Goal: Book appointment/travel/reservation

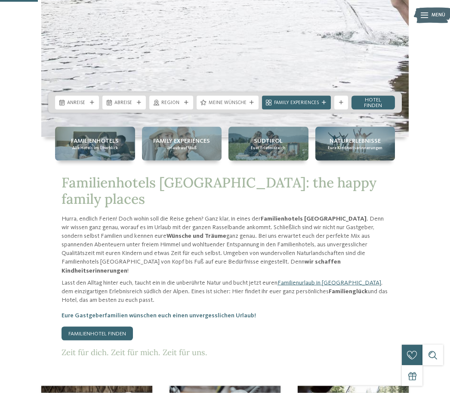
scroll to position [235, 0]
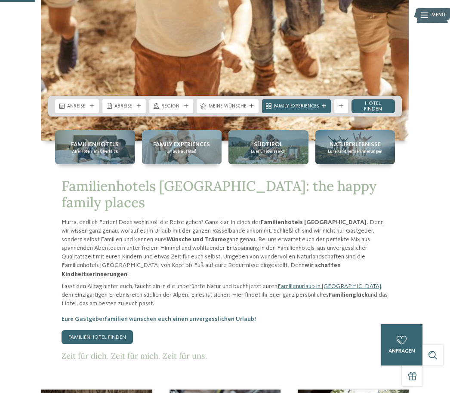
click at [86, 113] on div "Anreise" at bounding box center [77, 106] width 44 height 14
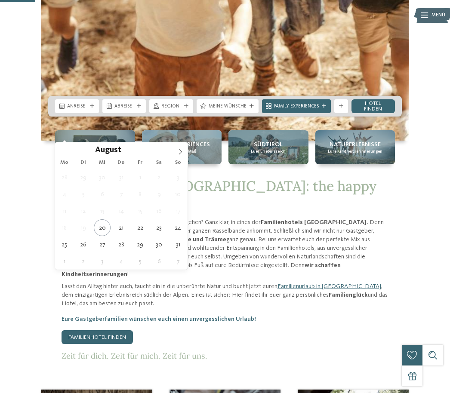
type div "24.08.2025"
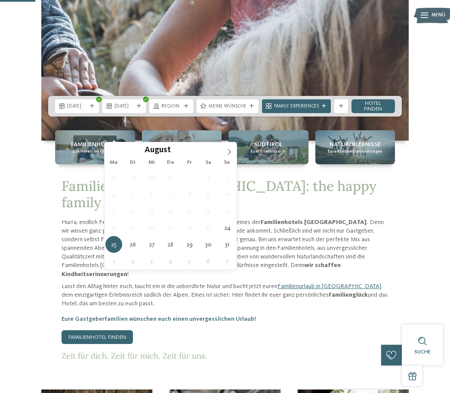
type div "28.08.2025"
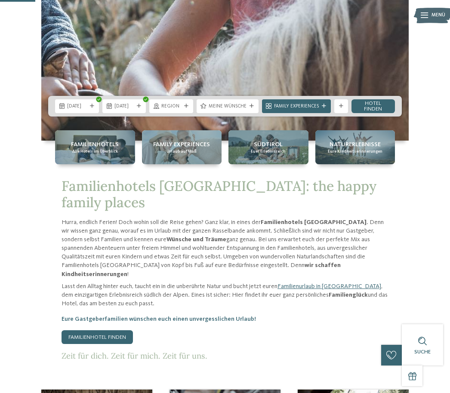
click at [188, 113] on div "Region" at bounding box center [171, 106] width 44 height 14
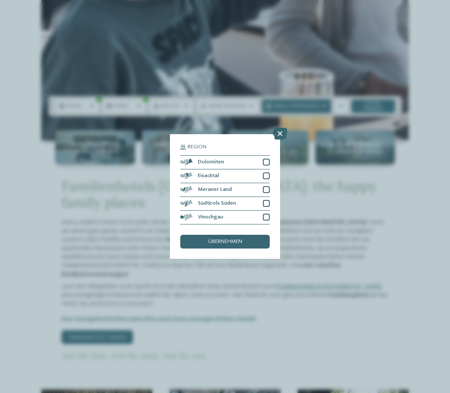
click at [285, 128] on icon at bounding box center [280, 134] width 15 height 12
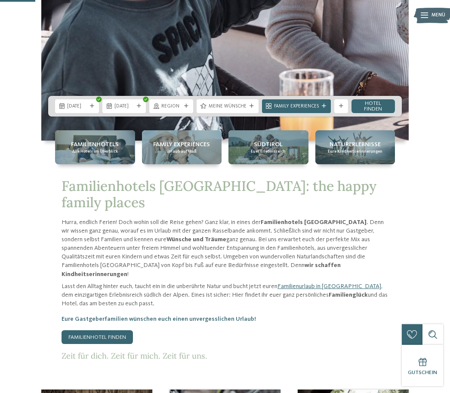
click at [381, 113] on link "Hotel finden" at bounding box center [373, 106] width 44 height 14
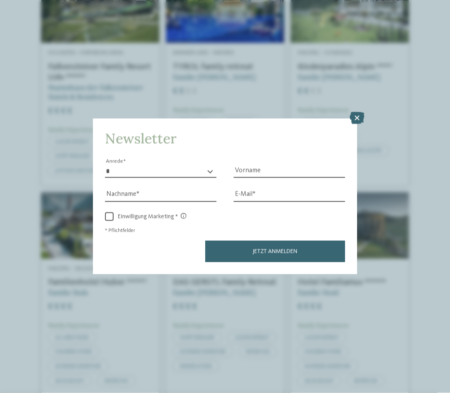
scroll to position [1349, 0]
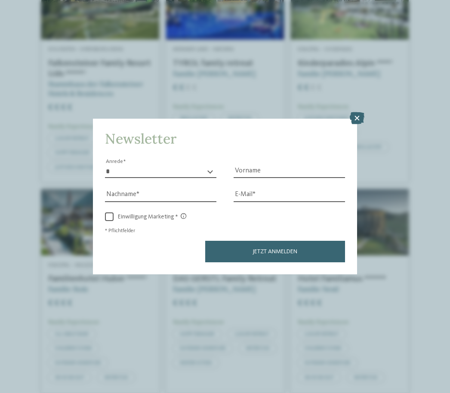
click at [358, 112] on icon at bounding box center [357, 118] width 15 height 12
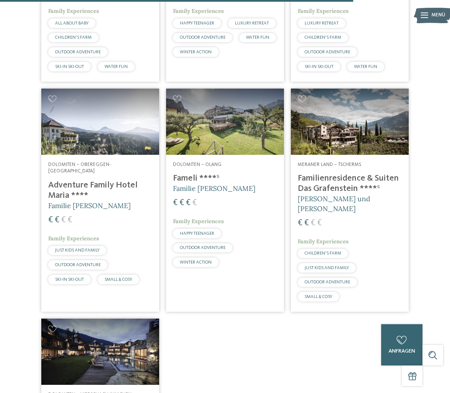
scroll to position [1661, 0]
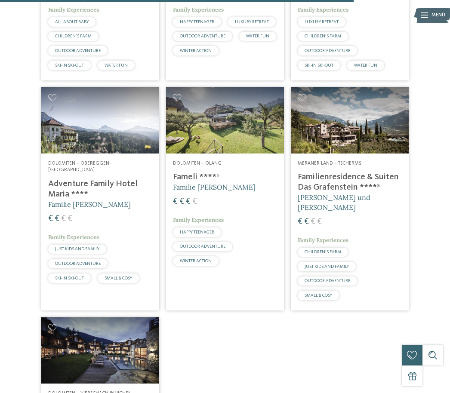
click at [345, 172] on h4 "Familienresidence & Suiten Das Grafenstein ****ˢ" at bounding box center [350, 182] width 104 height 21
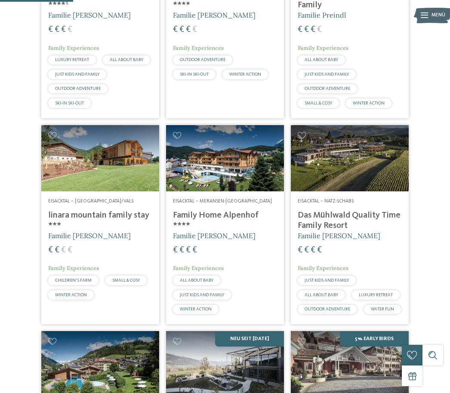
scroll to position [343, 0]
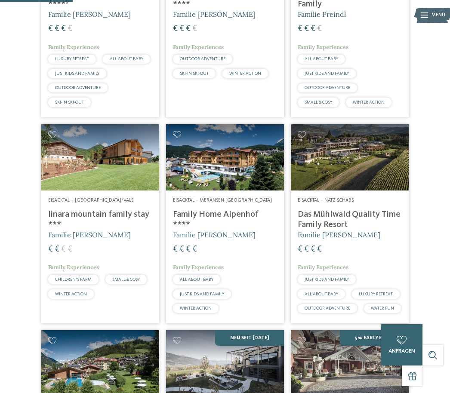
click at [354, 230] on h4 "Das Mühlwald Quality Time Family Resort" at bounding box center [350, 219] width 104 height 21
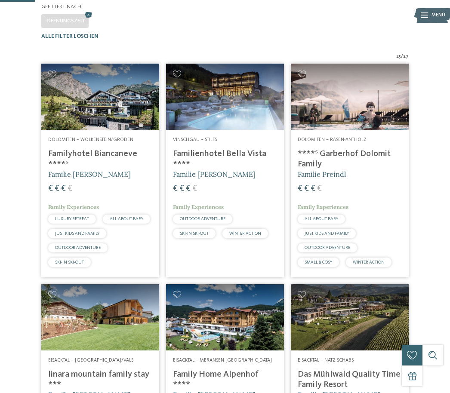
scroll to position [185, 0]
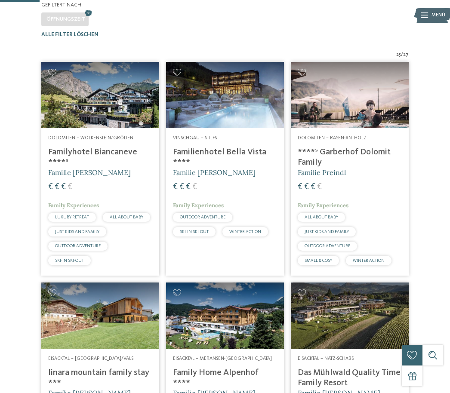
click at [363, 168] on h4 "****ˢ Garberhof Dolomit Family" at bounding box center [350, 157] width 104 height 21
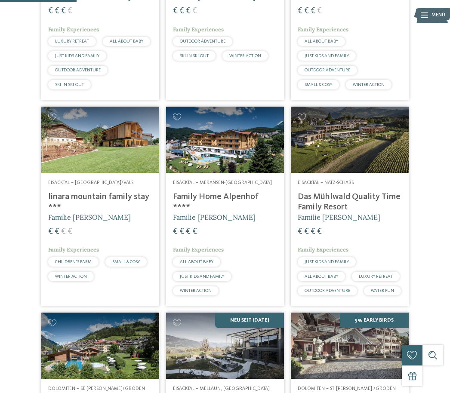
scroll to position [362, 0]
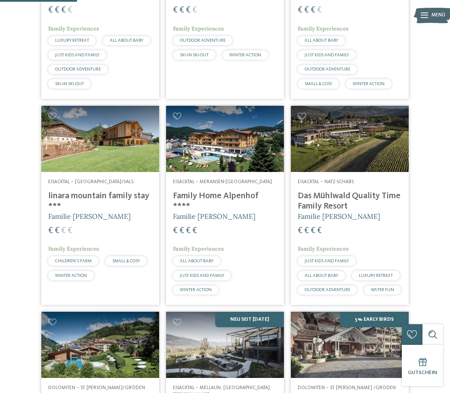
click at [142, 151] on img at bounding box center [100, 139] width 118 height 66
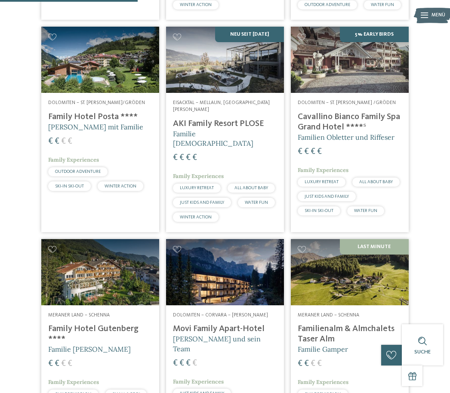
scroll to position [648, 0]
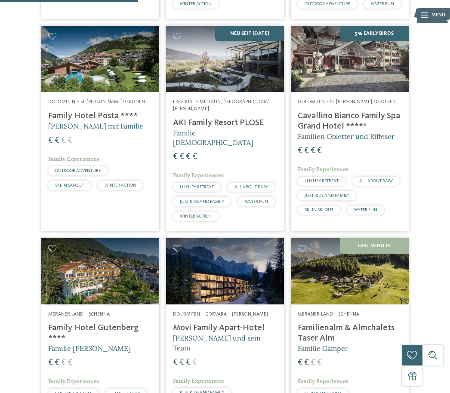
click at [254, 73] on img at bounding box center [225, 59] width 118 height 66
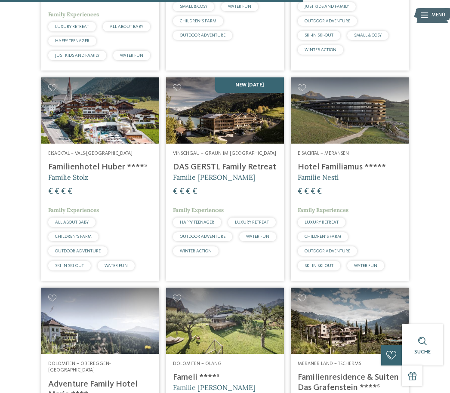
scroll to position [1465, 0]
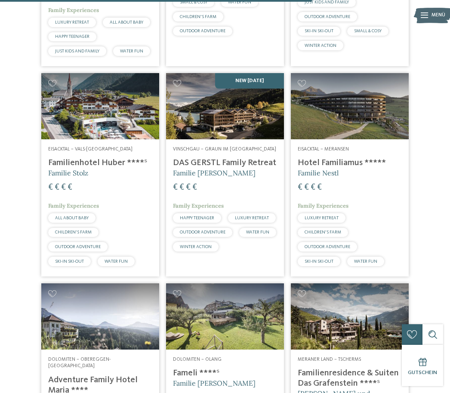
click at [252, 89] on img at bounding box center [225, 106] width 118 height 66
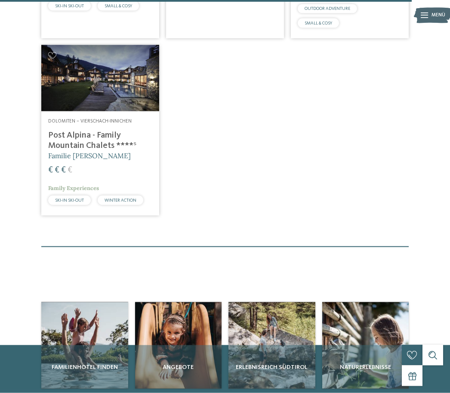
scroll to position [1934, 0]
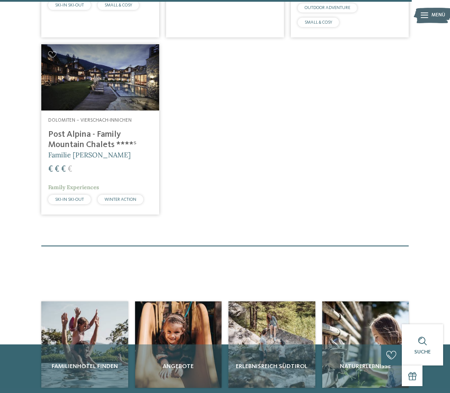
click at [83, 129] on h4 "Post Alpina - Family Mountain Chalets ****ˢ" at bounding box center [100, 139] width 104 height 21
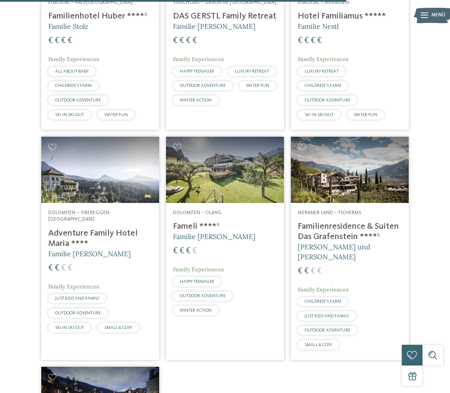
scroll to position [1632, 0]
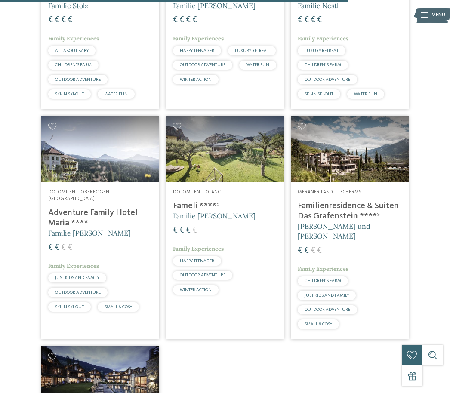
click at [246, 137] on img at bounding box center [225, 149] width 118 height 66
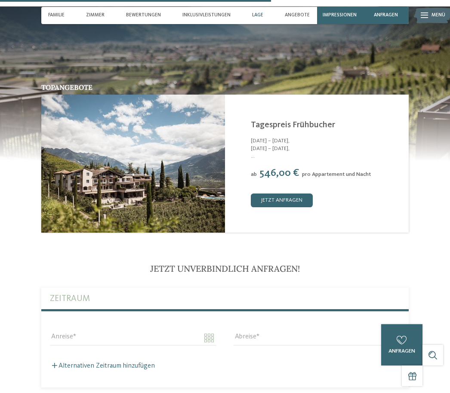
scroll to position [1334, 0]
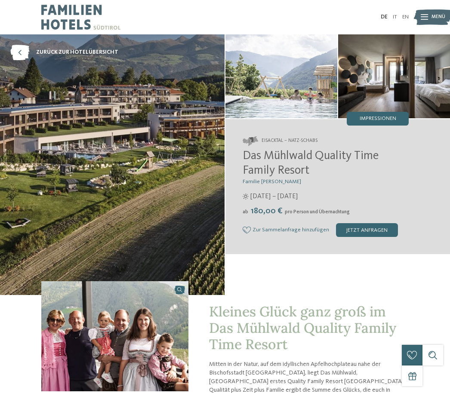
click at [373, 82] on img at bounding box center [394, 76] width 112 height 84
click at [393, 86] on img at bounding box center [394, 76] width 112 height 84
click at [378, 125] on div "Impressionen" at bounding box center [378, 119] width 62 height 14
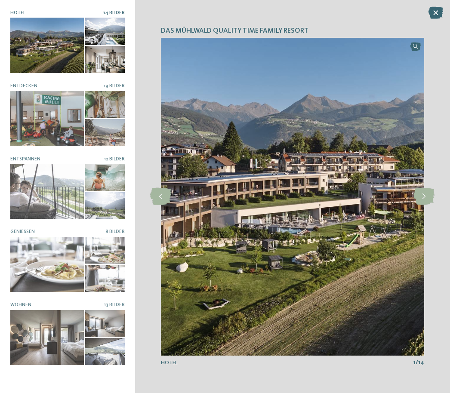
click at [422, 197] on icon at bounding box center [423, 196] width 21 height 17
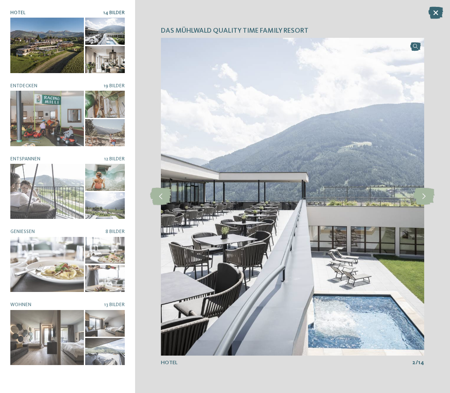
click at [420, 203] on icon at bounding box center [423, 196] width 21 height 17
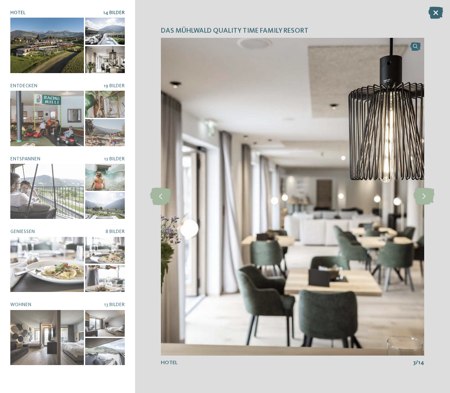
click at [421, 200] on icon at bounding box center [423, 196] width 21 height 17
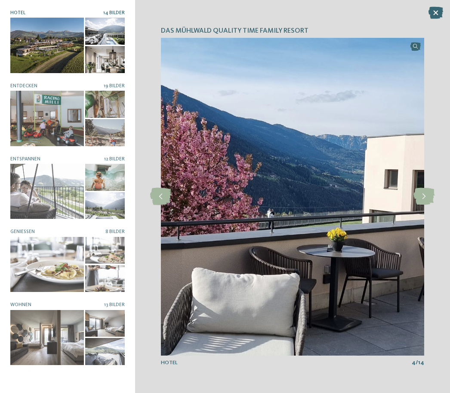
click at [423, 200] on icon at bounding box center [423, 196] width 21 height 17
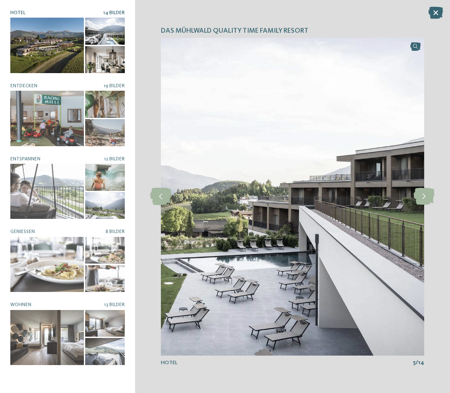
click at [422, 199] on icon at bounding box center [423, 196] width 21 height 17
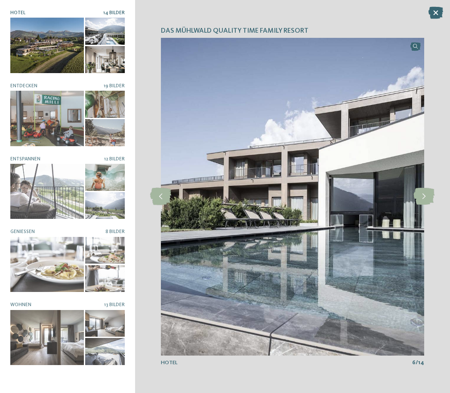
click at [425, 197] on icon at bounding box center [423, 196] width 21 height 17
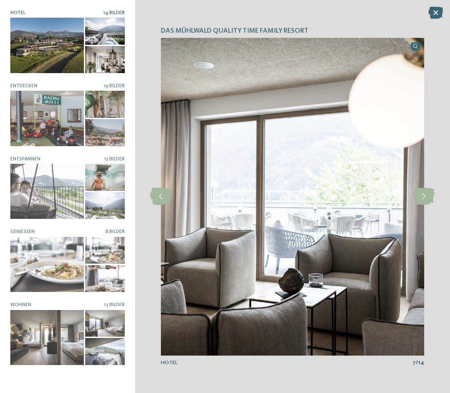
click at [425, 199] on icon at bounding box center [423, 196] width 21 height 17
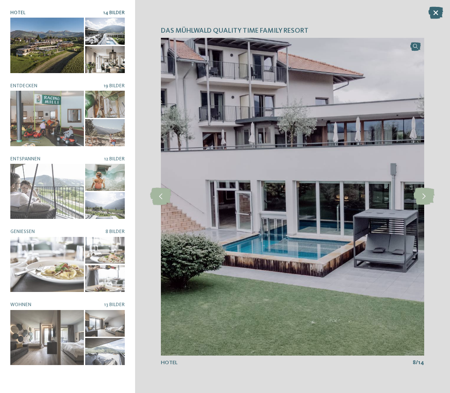
click at [424, 199] on icon at bounding box center [423, 196] width 21 height 17
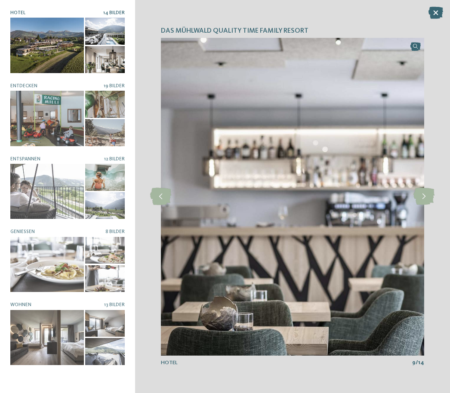
click at [422, 197] on icon at bounding box center [423, 196] width 21 height 17
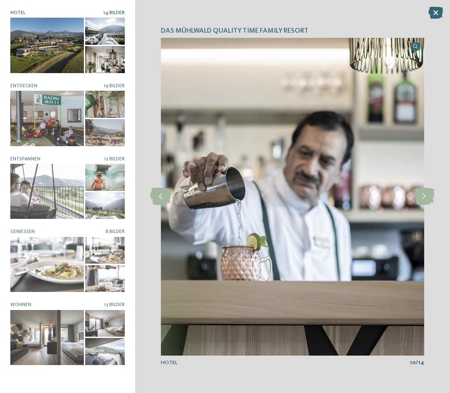
click at [424, 199] on icon at bounding box center [423, 196] width 21 height 17
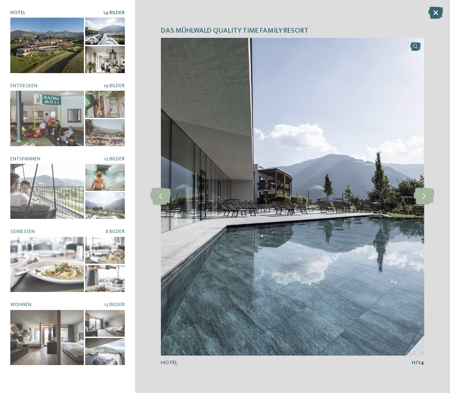
click at [422, 200] on icon at bounding box center [423, 196] width 21 height 17
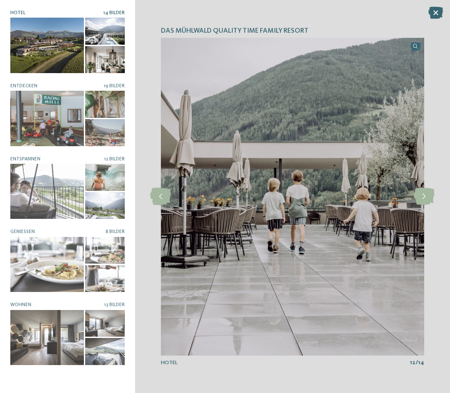
click at [423, 200] on icon at bounding box center [423, 196] width 21 height 17
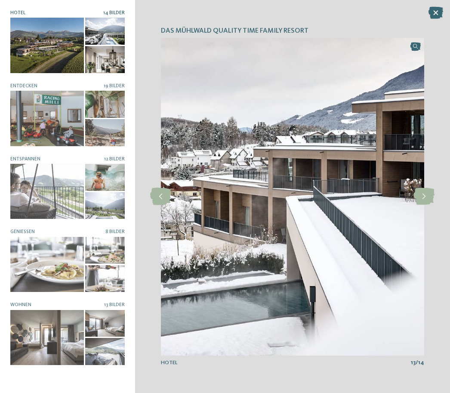
click at [418, 197] on icon at bounding box center [423, 196] width 21 height 17
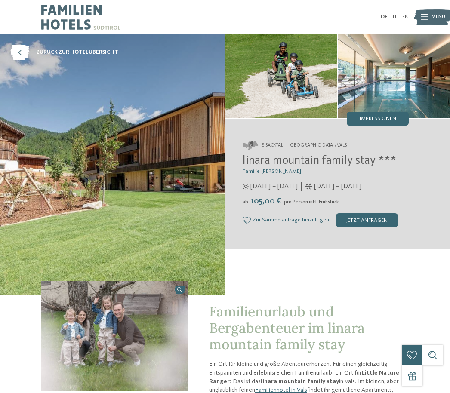
click at [385, 120] on span "Impressionen" at bounding box center [378, 119] width 37 height 6
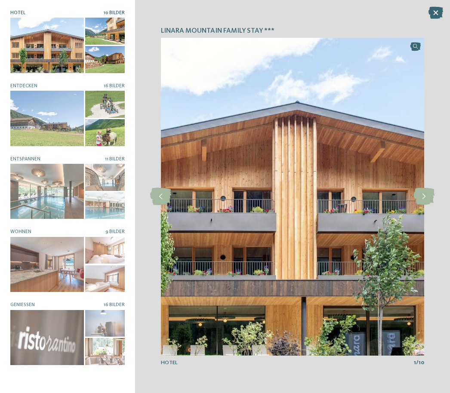
click at [421, 199] on icon at bounding box center [423, 196] width 21 height 17
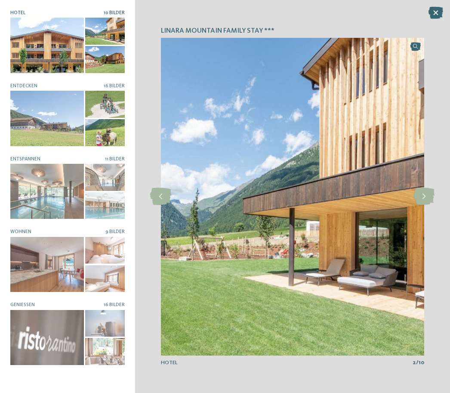
click at [422, 201] on icon at bounding box center [423, 196] width 21 height 17
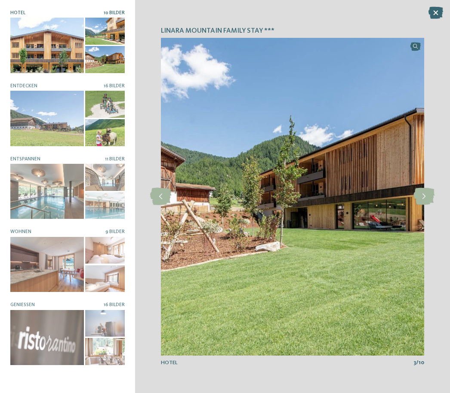
click at [421, 199] on icon at bounding box center [423, 196] width 21 height 17
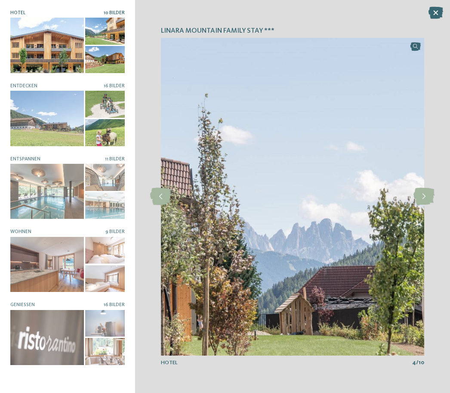
click at [420, 200] on icon at bounding box center [423, 196] width 21 height 17
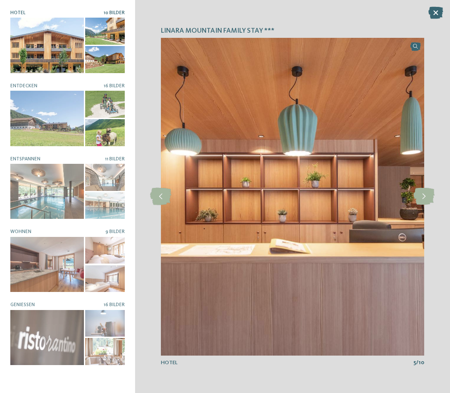
click at [425, 201] on icon at bounding box center [423, 196] width 21 height 17
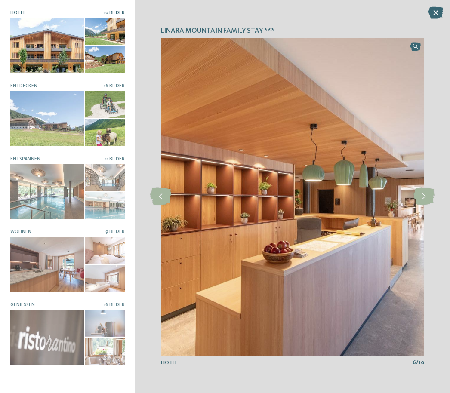
click at [425, 200] on icon at bounding box center [423, 196] width 21 height 17
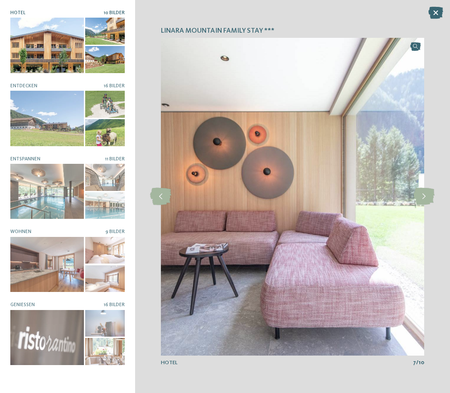
click at [418, 199] on icon at bounding box center [423, 196] width 21 height 17
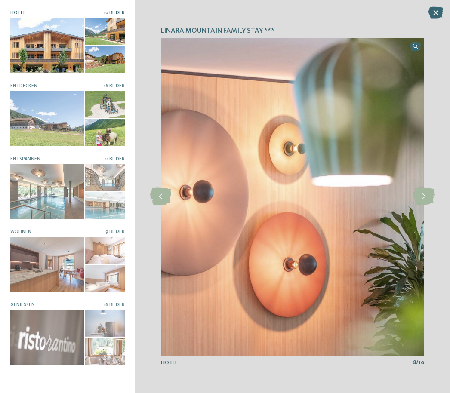
click at [421, 200] on icon at bounding box center [423, 196] width 21 height 17
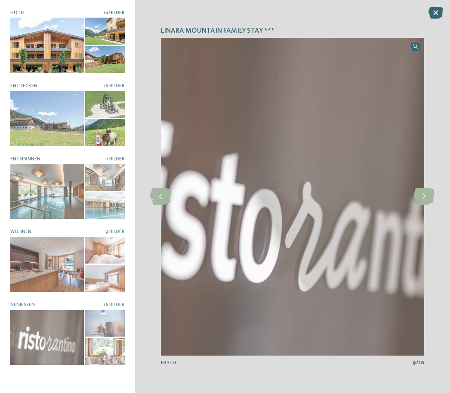
click at [421, 198] on icon at bounding box center [423, 196] width 21 height 17
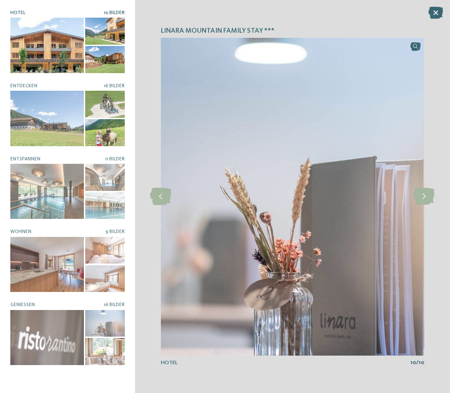
click at [421, 199] on icon at bounding box center [423, 196] width 21 height 17
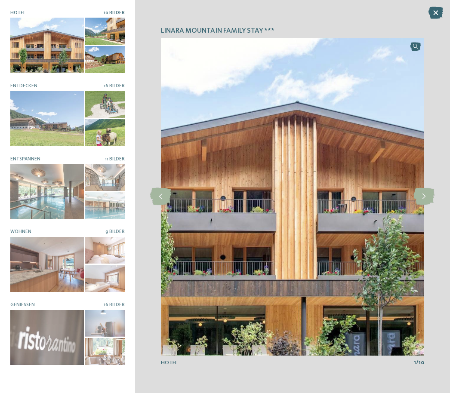
click at [424, 200] on icon at bounding box center [423, 196] width 21 height 17
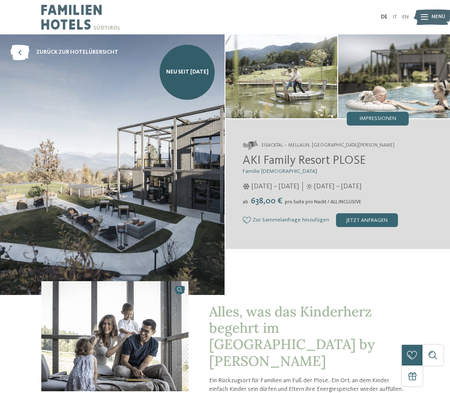
click at [388, 116] on span "Impressionen" at bounding box center [378, 119] width 37 height 6
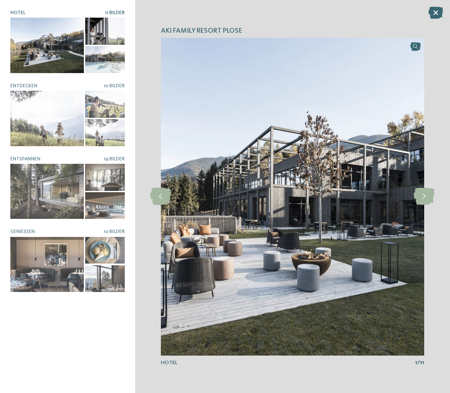
click at [426, 199] on icon at bounding box center [423, 196] width 21 height 17
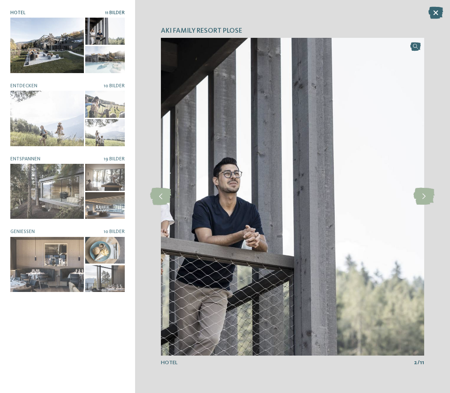
click at [422, 196] on icon at bounding box center [423, 196] width 21 height 17
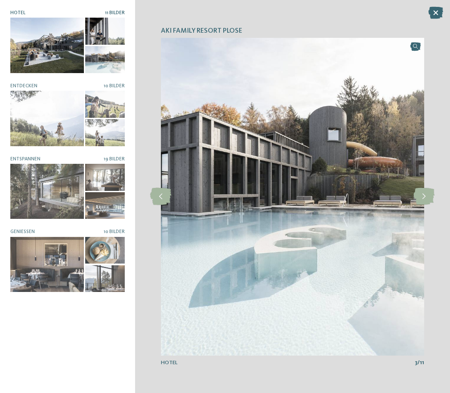
click at [423, 195] on icon at bounding box center [423, 196] width 21 height 17
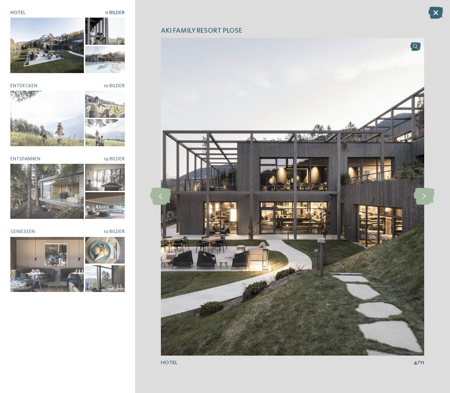
click at [421, 201] on icon at bounding box center [423, 196] width 21 height 17
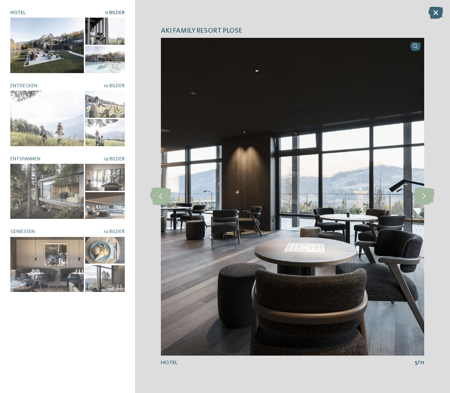
click at [420, 194] on icon at bounding box center [423, 196] width 21 height 17
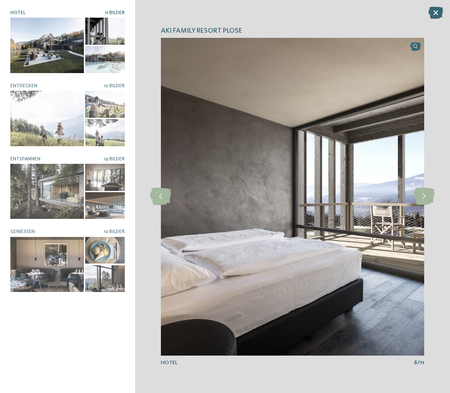
click at [421, 198] on icon at bounding box center [423, 196] width 21 height 17
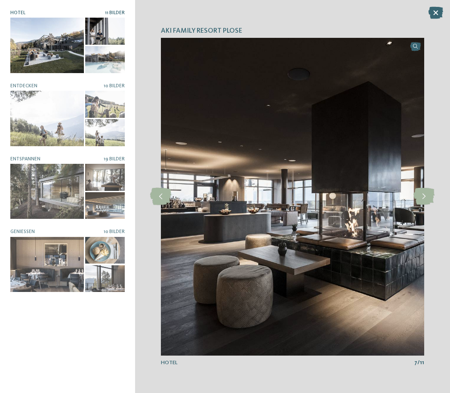
click at [422, 200] on icon at bounding box center [423, 196] width 21 height 17
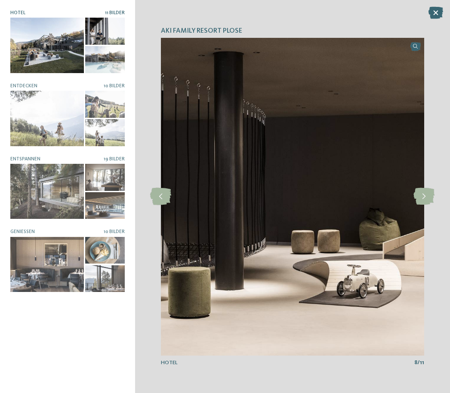
click at [436, 18] on icon at bounding box center [435, 13] width 15 height 12
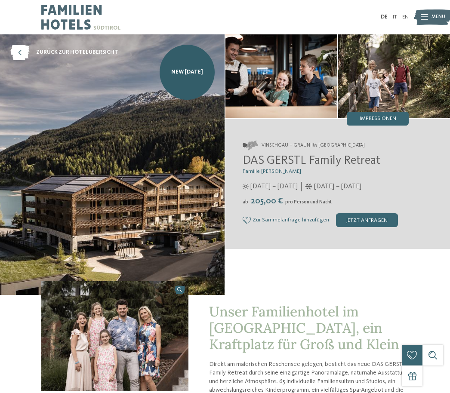
click at [386, 117] on span "Impressionen" at bounding box center [378, 119] width 37 height 6
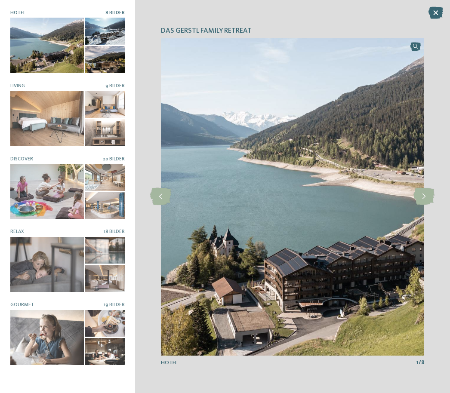
click at [422, 198] on icon at bounding box center [423, 196] width 21 height 17
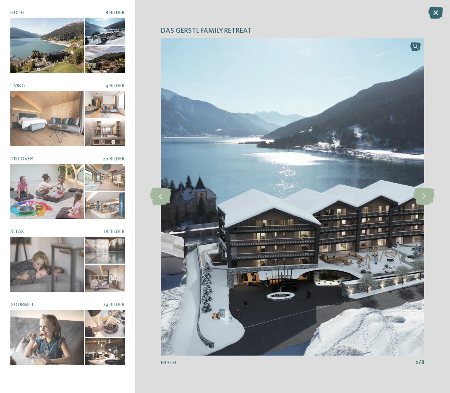
click at [433, 202] on icon at bounding box center [423, 196] width 21 height 17
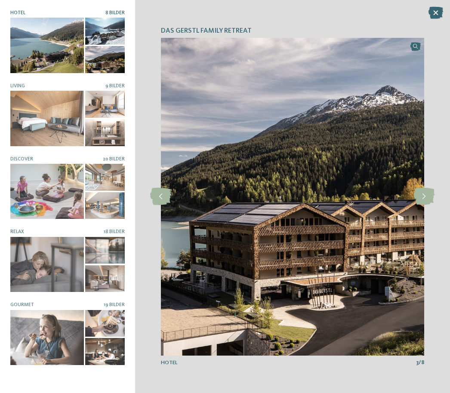
click at [423, 202] on icon at bounding box center [423, 196] width 21 height 17
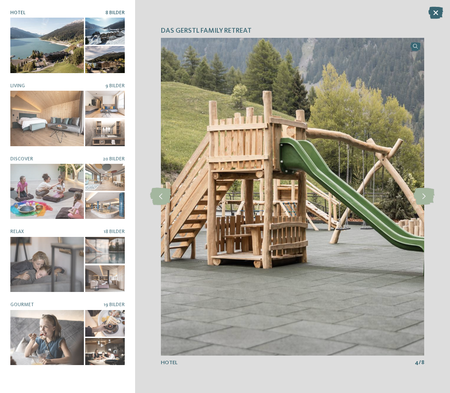
click at [423, 199] on icon at bounding box center [423, 196] width 21 height 17
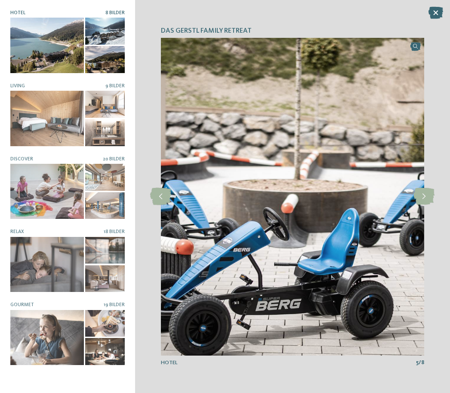
click at [421, 199] on icon at bounding box center [423, 196] width 21 height 17
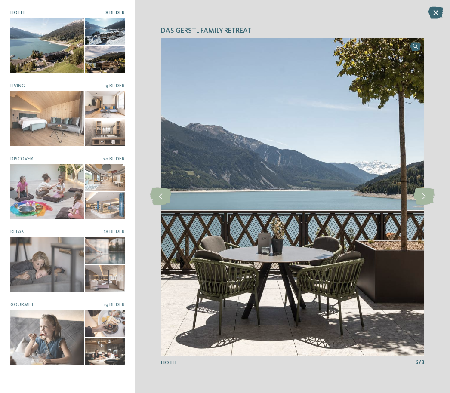
click at [423, 197] on icon at bounding box center [423, 196] width 21 height 17
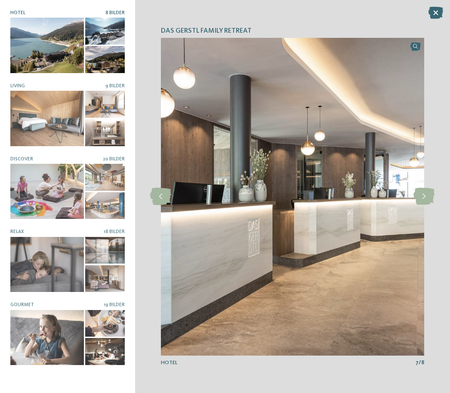
click at [418, 199] on icon at bounding box center [423, 196] width 21 height 17
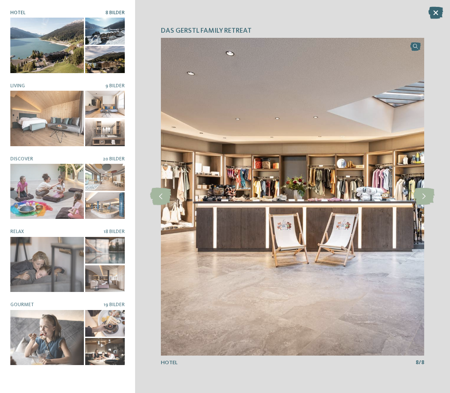
click at [417, 197] on icon at bounding box center [423, 196] width 21 height 17
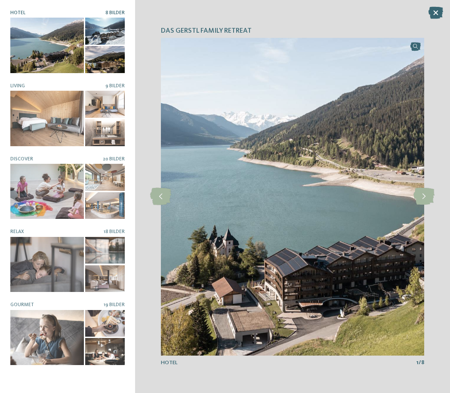
click at [417, 194] on icon at bounding box center [423, 196] width 21 height 17
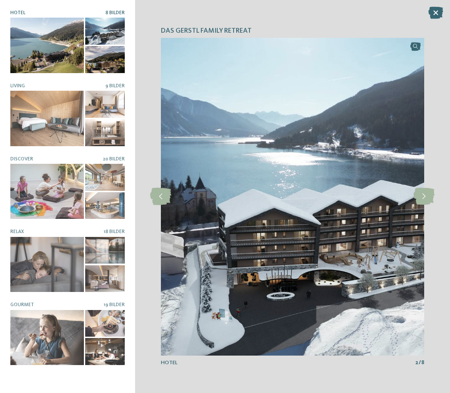
click at [421, 199] on icon at bounding box center [423, 196] width 21 height 17
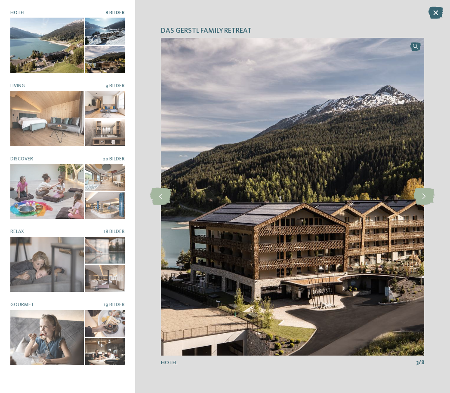
click at [423, 197] on icon at bounding box center [423, 196] width 21 height 17
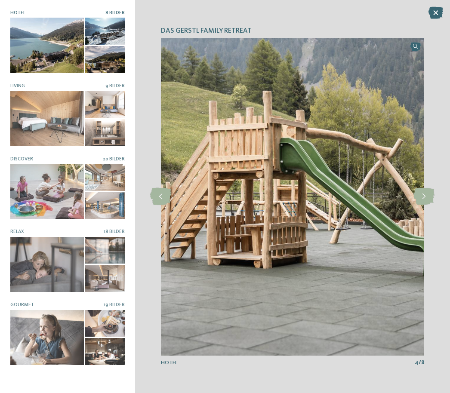
click at [422, 200] on icon at bounding box center [423, 196] width 21 height 17
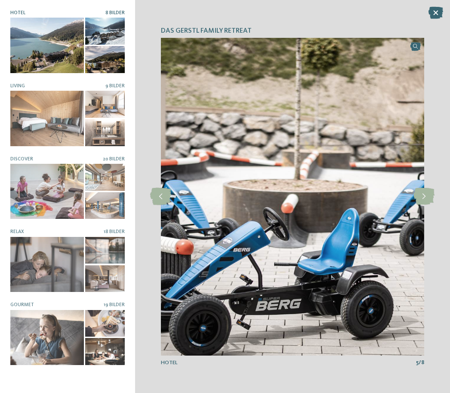
click at [433, 18] on icon at bounding box center [435, 13] width 15 height 12
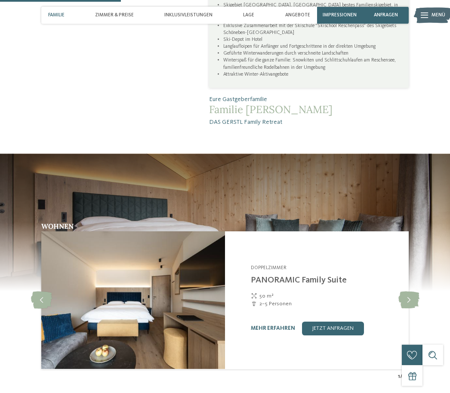
scroll to position [611, 0]
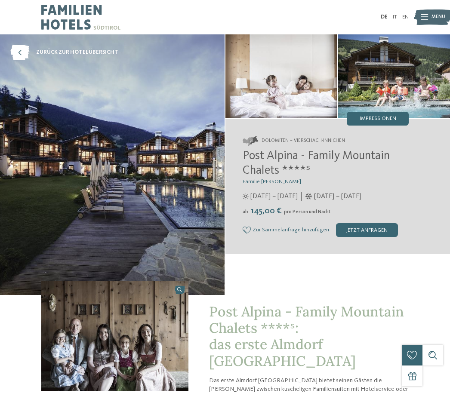
click at [385, 119] on span "Impressionen" at bounding box center [378, 119] width 37 height 6
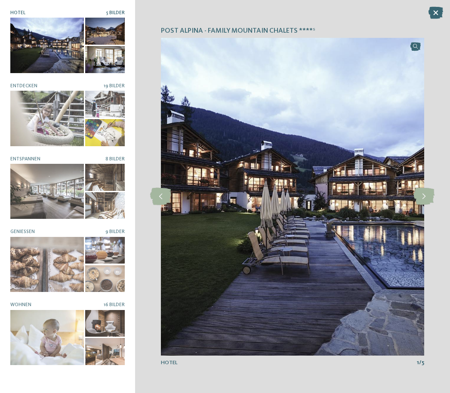
click at [422, 200] on icon at bounding box center [423, 196] width 21 height 17
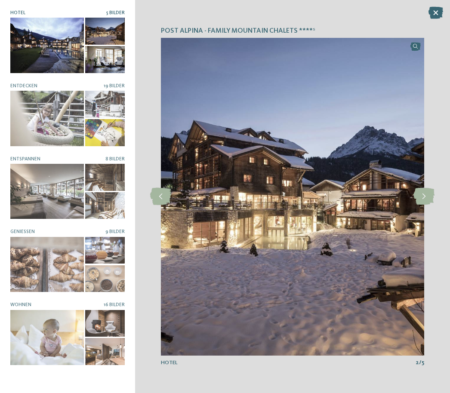
click at [424, 197] on icon at bounding box center [423, 196] width 21 height 17
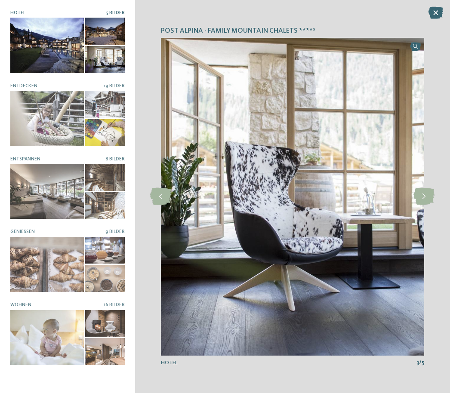
click at [420, 199] on icon at bounding box center [423, 196] width 21 height 17
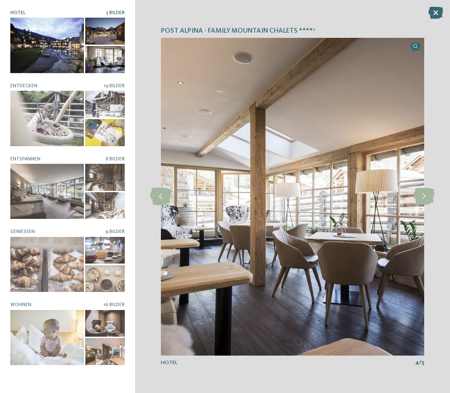
click at [422, 199] on icon at bounding box center [423, 196] width 21 height 17
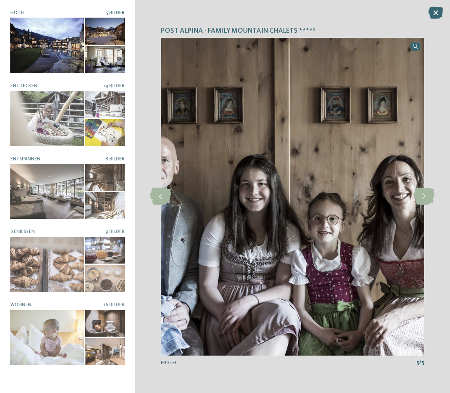
click at [423, 197] on icon at bounding box center [423, 196] width 21 height 17
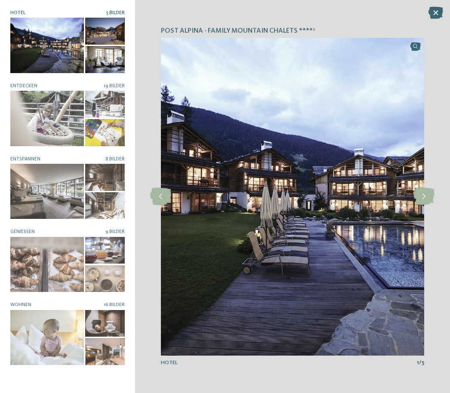
click at [424, 199] on icon at bounding box center [423, 196] width 21 height 17
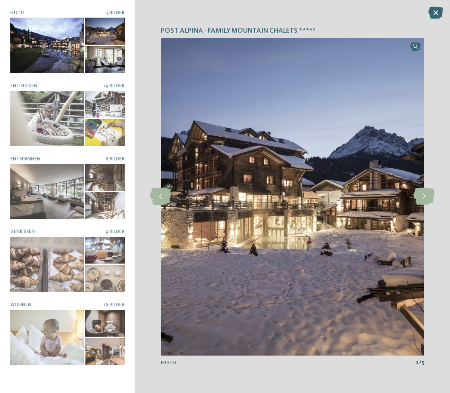
click at [436, 18] on icon at bounding box center [435, 13] width 15 height 12
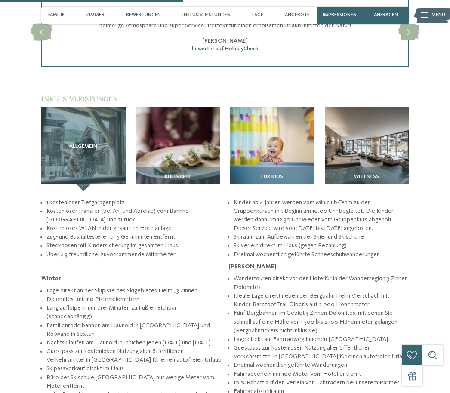
scroll to position [945, 0]
